Goal: Information Seeking & Learning: Find specific fact

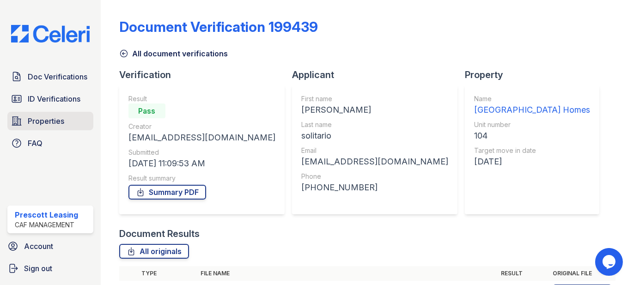
click at [29, 111] on div "Doc Verifications ID Verifications Properties FAQ" at bounding box center [50, 110] width 93 height 85
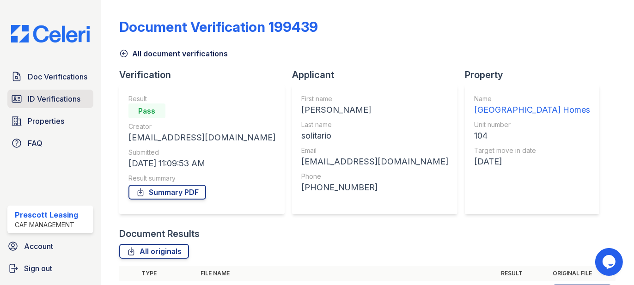
click at [34, 106] on link "ID Verifications" at bounding box center [50, 99] width 86 height 18
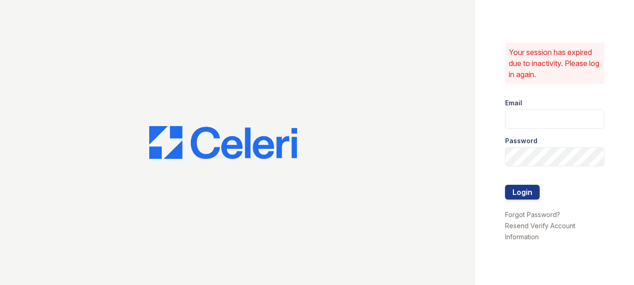
type input "[EMAIL_ADDRESS][DOMAIN_NAME]"
click at [531, 190] on button "Login" at bounding box center [522, 192] width 35 height 15
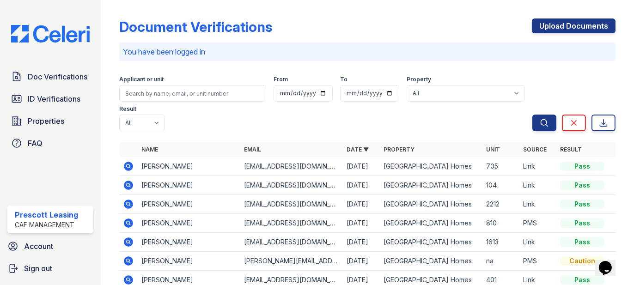
click at [132, 185] on icon at bounding box center [128, 185] width 9 height 9
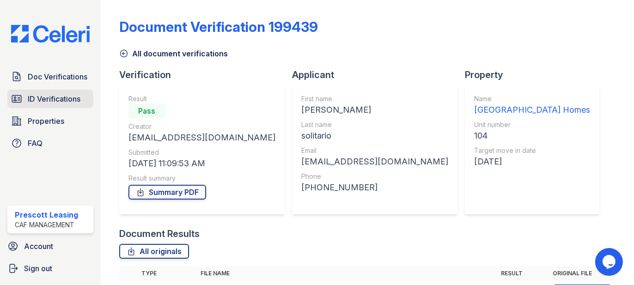
click at [49, 100] on span "ID Verifications" at bounding box center [54, 98] width 53 height 11
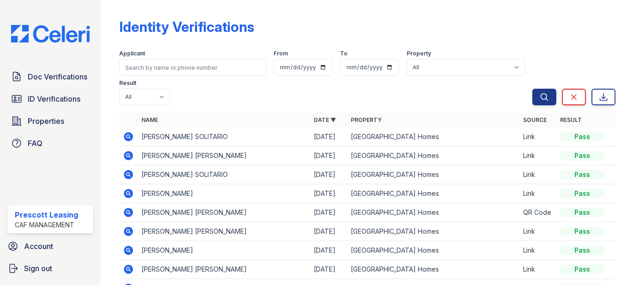
click at [132, 135] on icon at bounding box center [128, 136] width 9 height 9
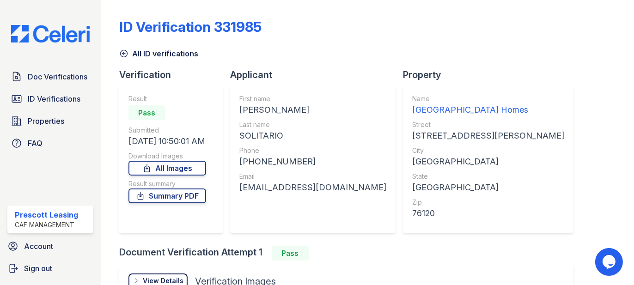
drag, startPoint x: 267, startPoint y: 109, endPoint x: 338, endPoint y: 116, distance: 70.7
click at [338, 116] on div "[PERSON_NAME]" at bounding box center [313, 110] width 147 height 13
copy div "PAGCANLUNGAN"
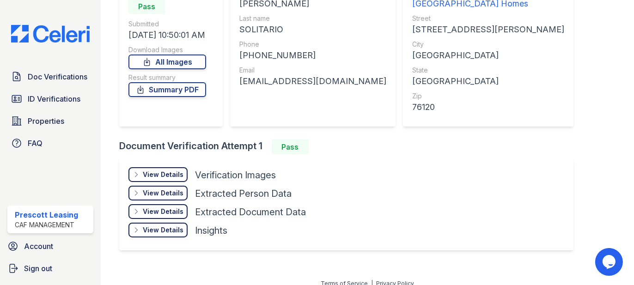
scroll to position [114, 0]
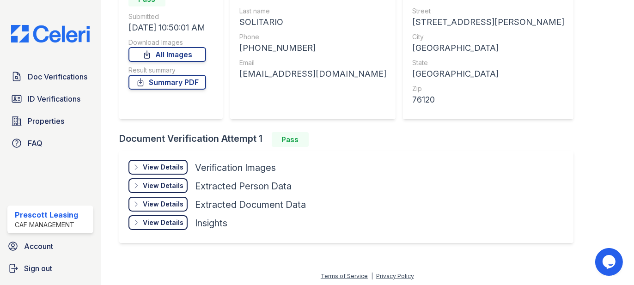
click at [146, 163] on div "View Details" at bounding box center [163, 167] width 41 height 9
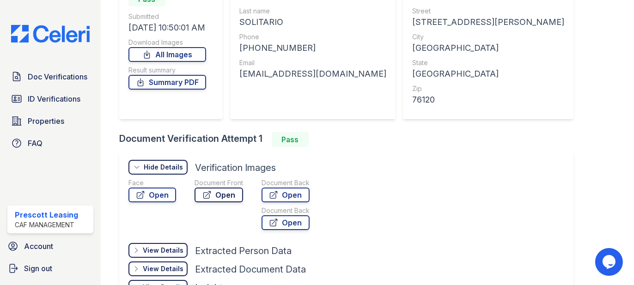
click at [208, 191] on icon at bounding box center [207, 195] width 9 height 9
click at [64, 97] on span "ID Verifications" at bounding box center [54, 98] width 53 height 11
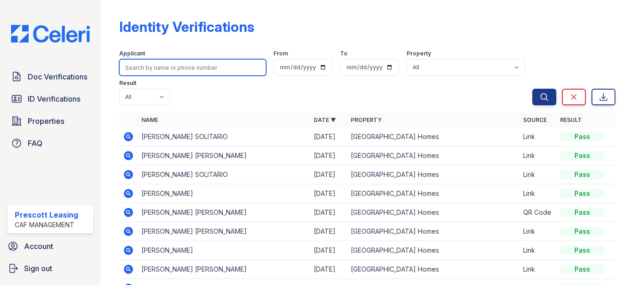
click at [168, 67] on input "search" at bounding box center [192, 67] width 147 height 17
type input "sulapat"
click at [533, 89] on button "Search" at bounding box center [545, 97] width 24 height 17
